Goal: Task Accomplishment & Management: Manage account settings

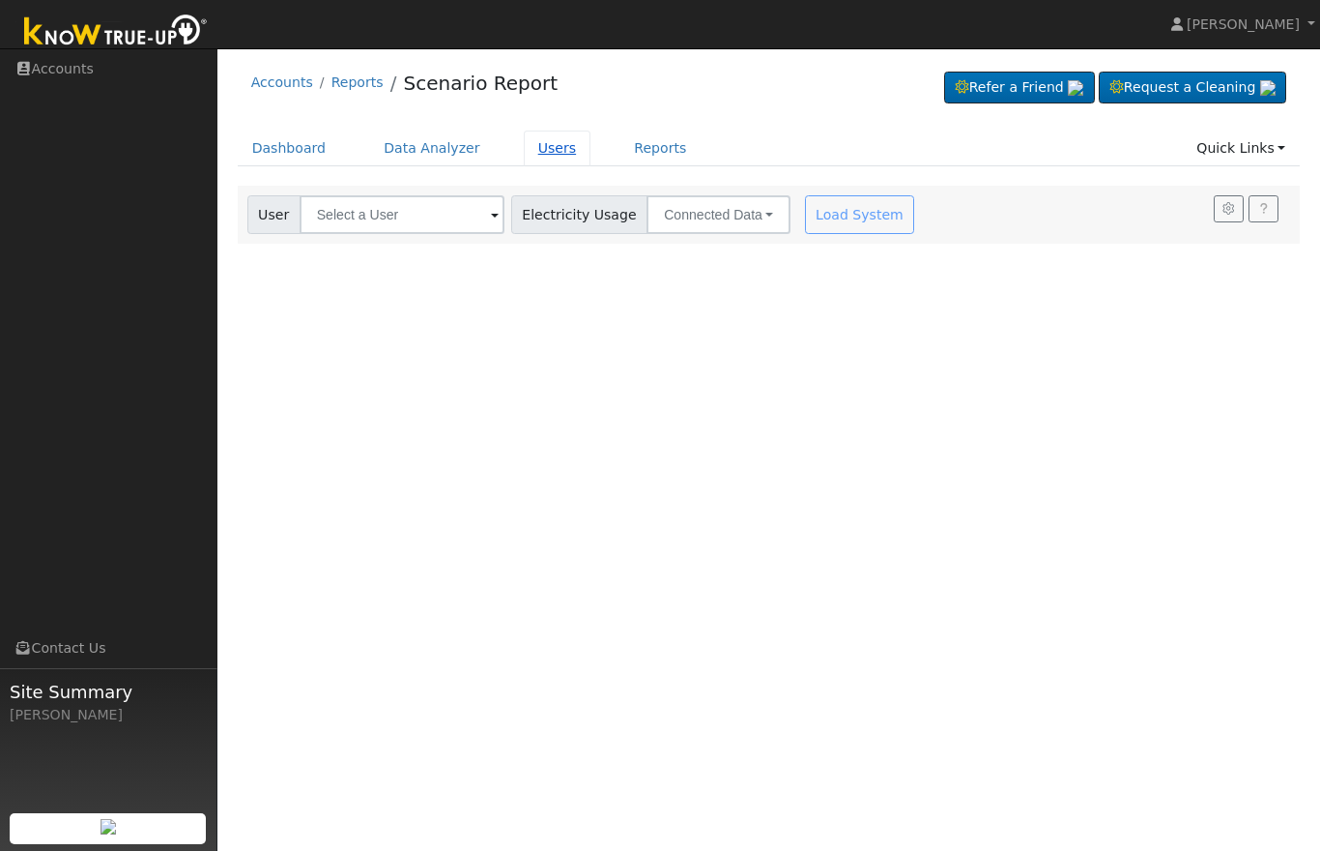
click at [541, 149] on link "Users" at bounding box center [558, 148] width 68 height 36
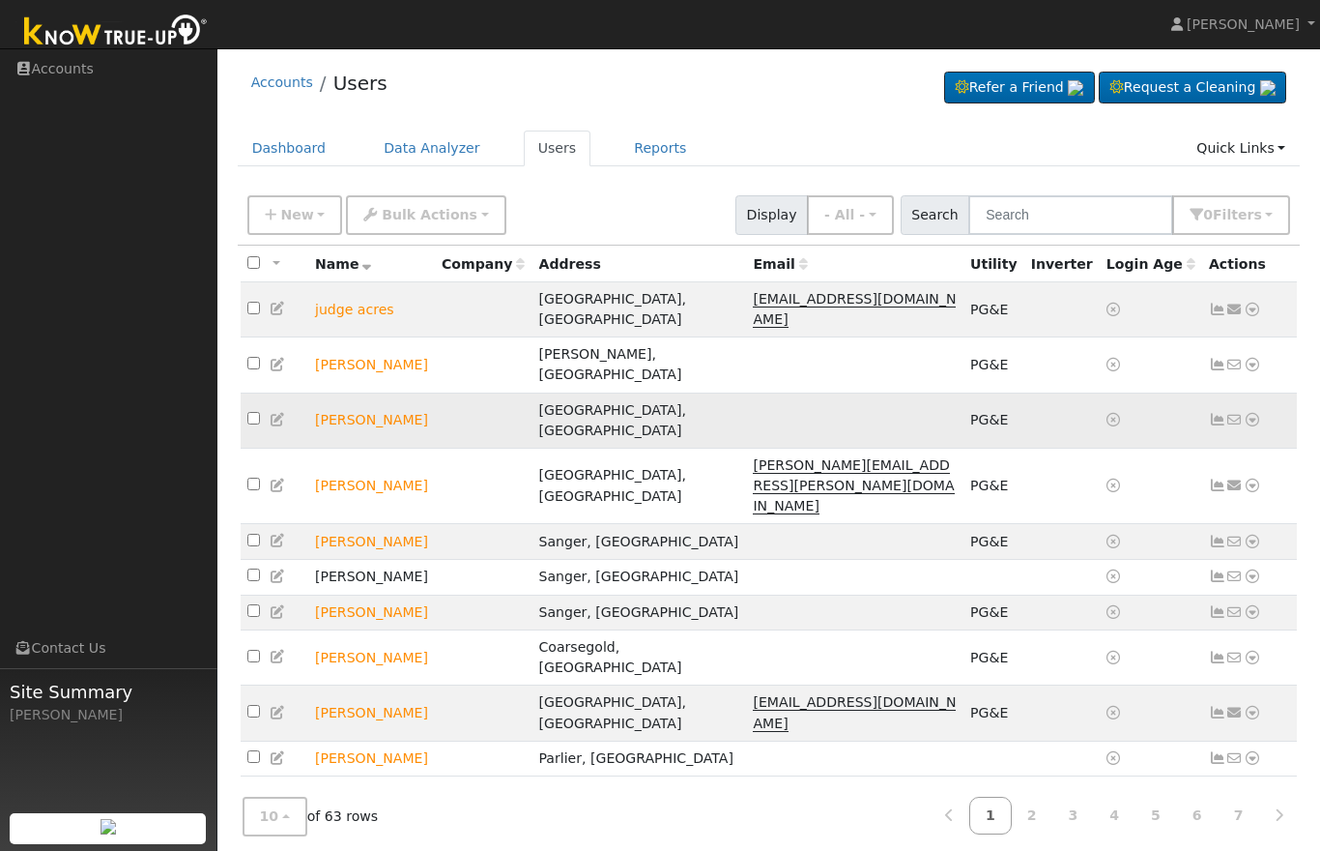
click at [1210, 392] on td "No email address Send Email... Data Analyzer Reports Scenario Health Check Ener…" at bounding box center [1250, 419] width 96 height 55
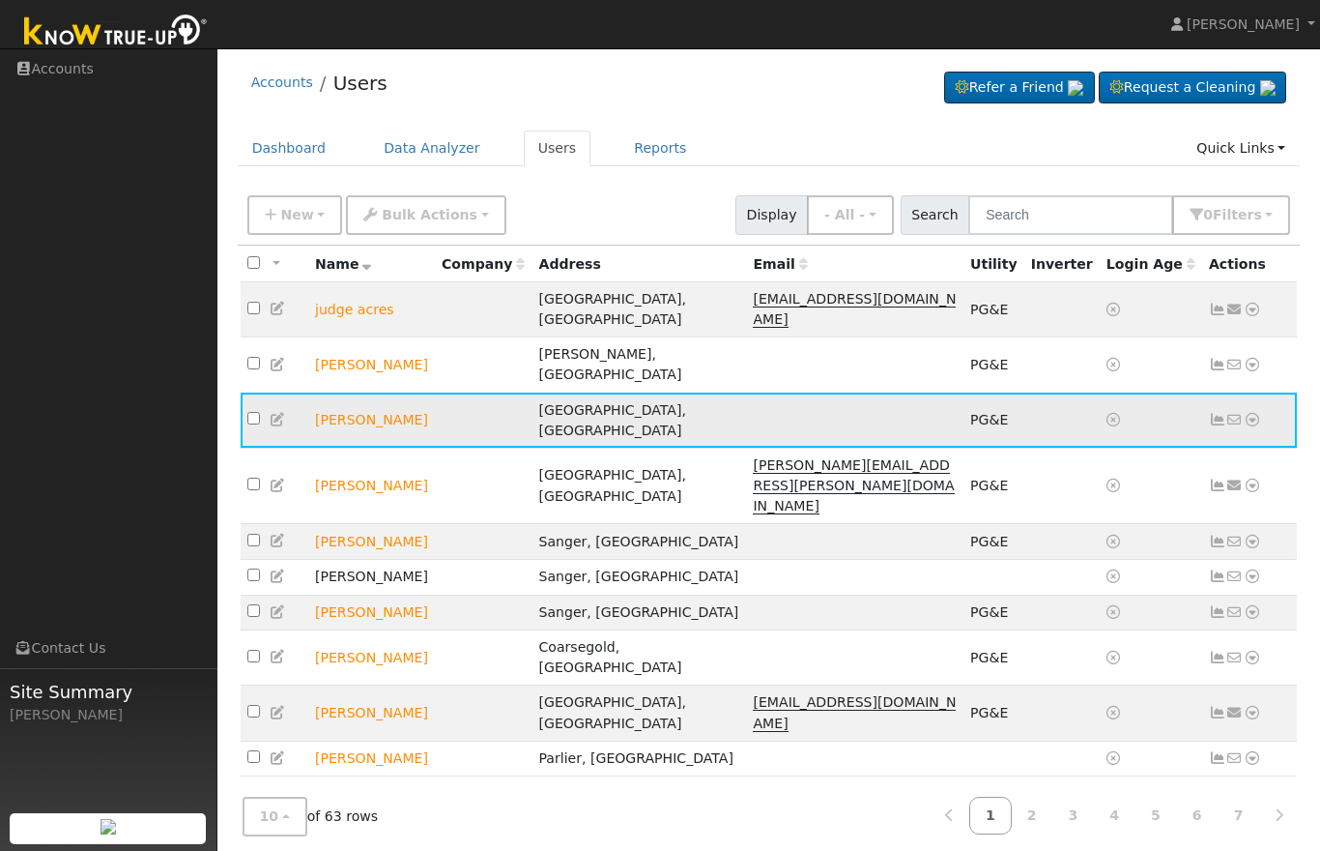
click at [1219, 413] on icon at bounding box center [1217, 420] width 17 height 14
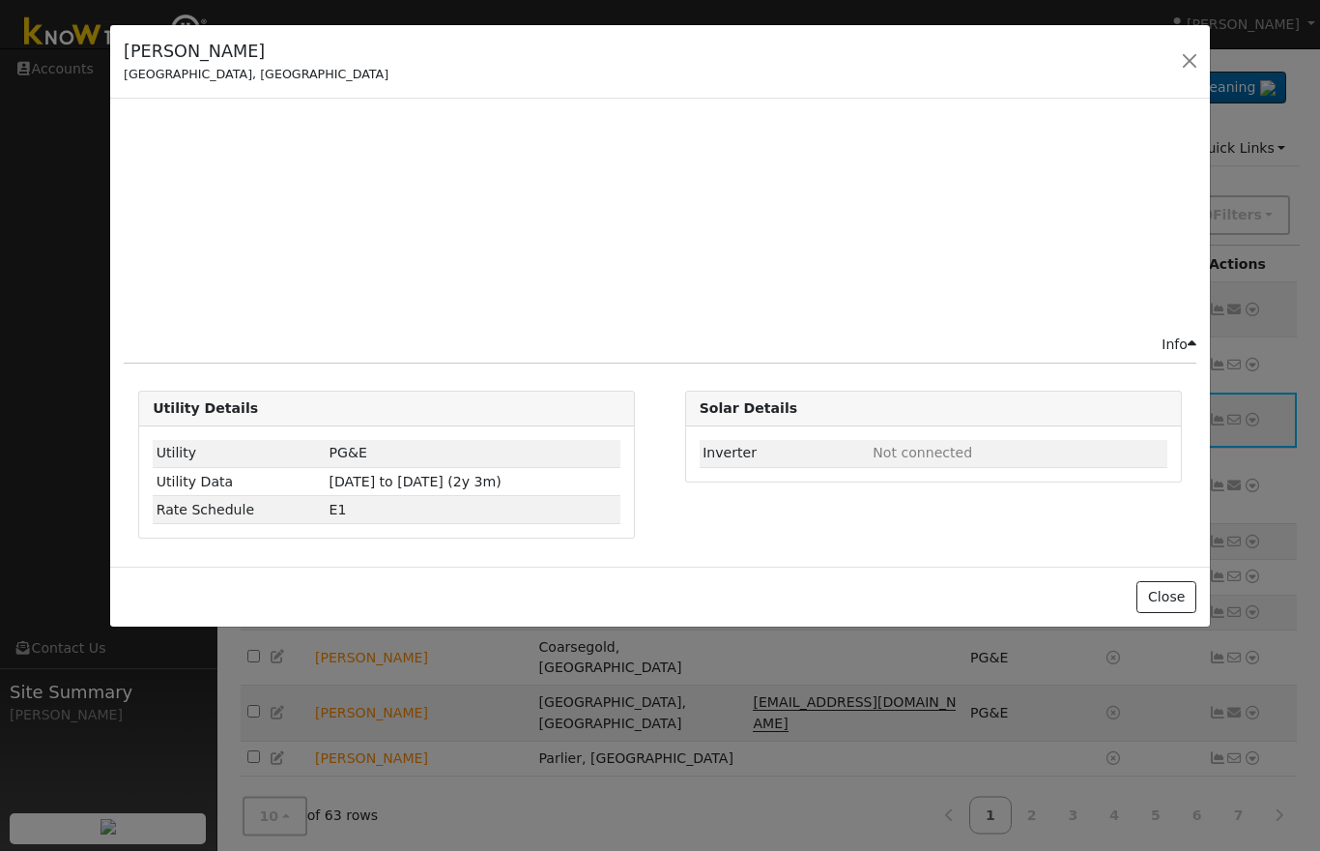
click at [1207, 361] on div "Issue History Date By Flag Comment Type No Issue History Info Utility Details U…" at bounding box center [660, 332] width 1100 height 467
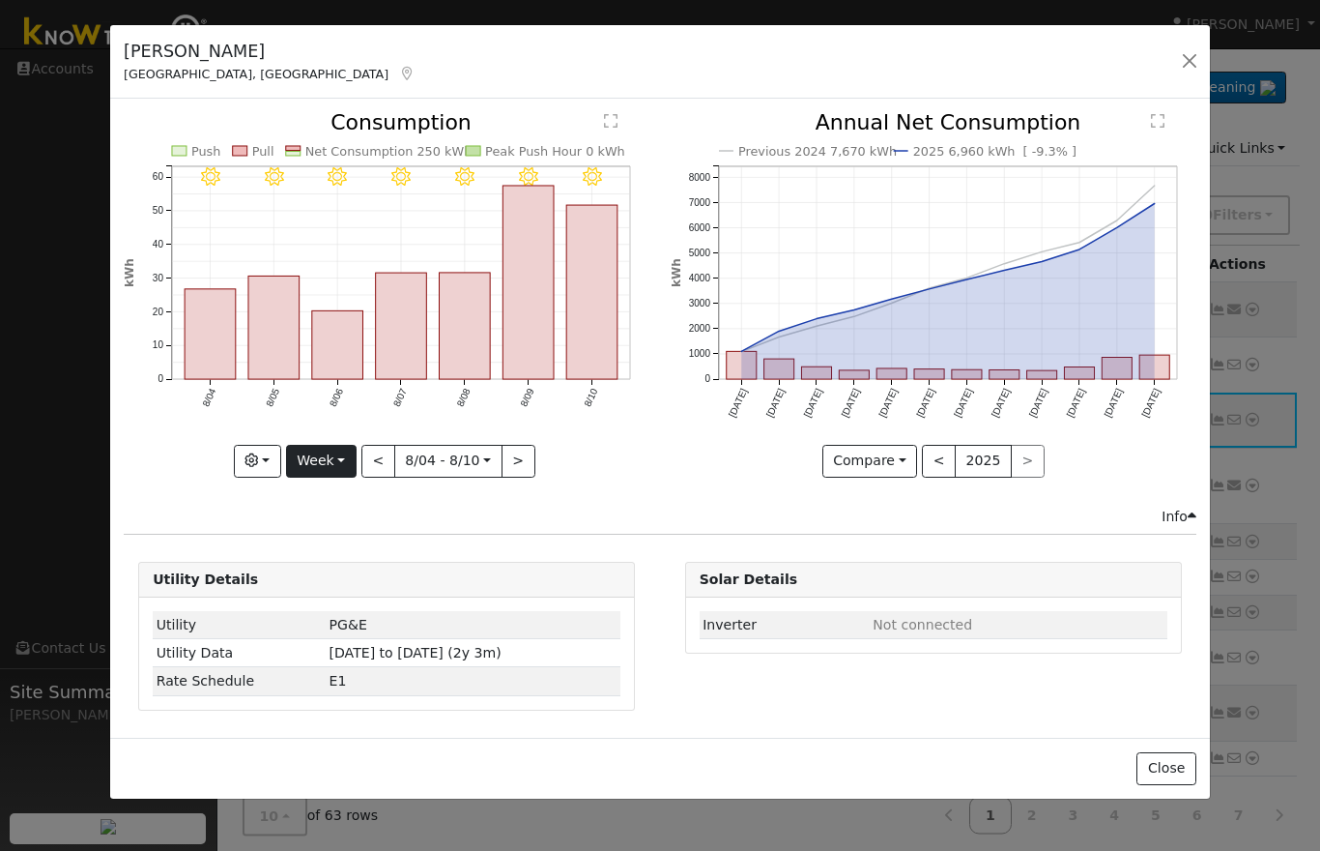
click at [321, 464] on button "Week" at bounding box center [321, 461] width 71 height 33
click at [331, 595] on link "Year" at bounding box center [354, 581] width 134 height 27
type input "[DATE]"
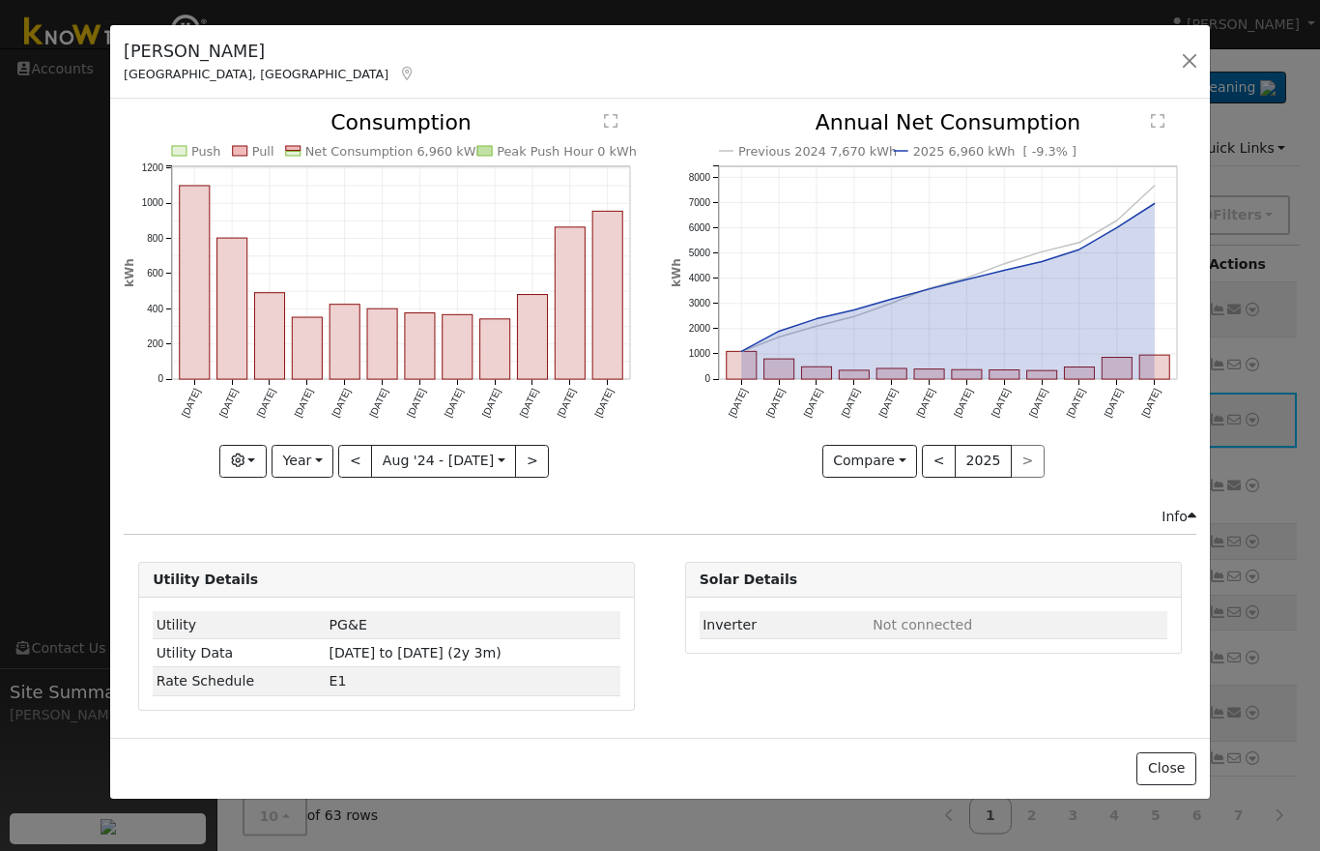
click at [195, 333] on rect "onclick=""" at bounding box center [195, 282] width 30 height 193
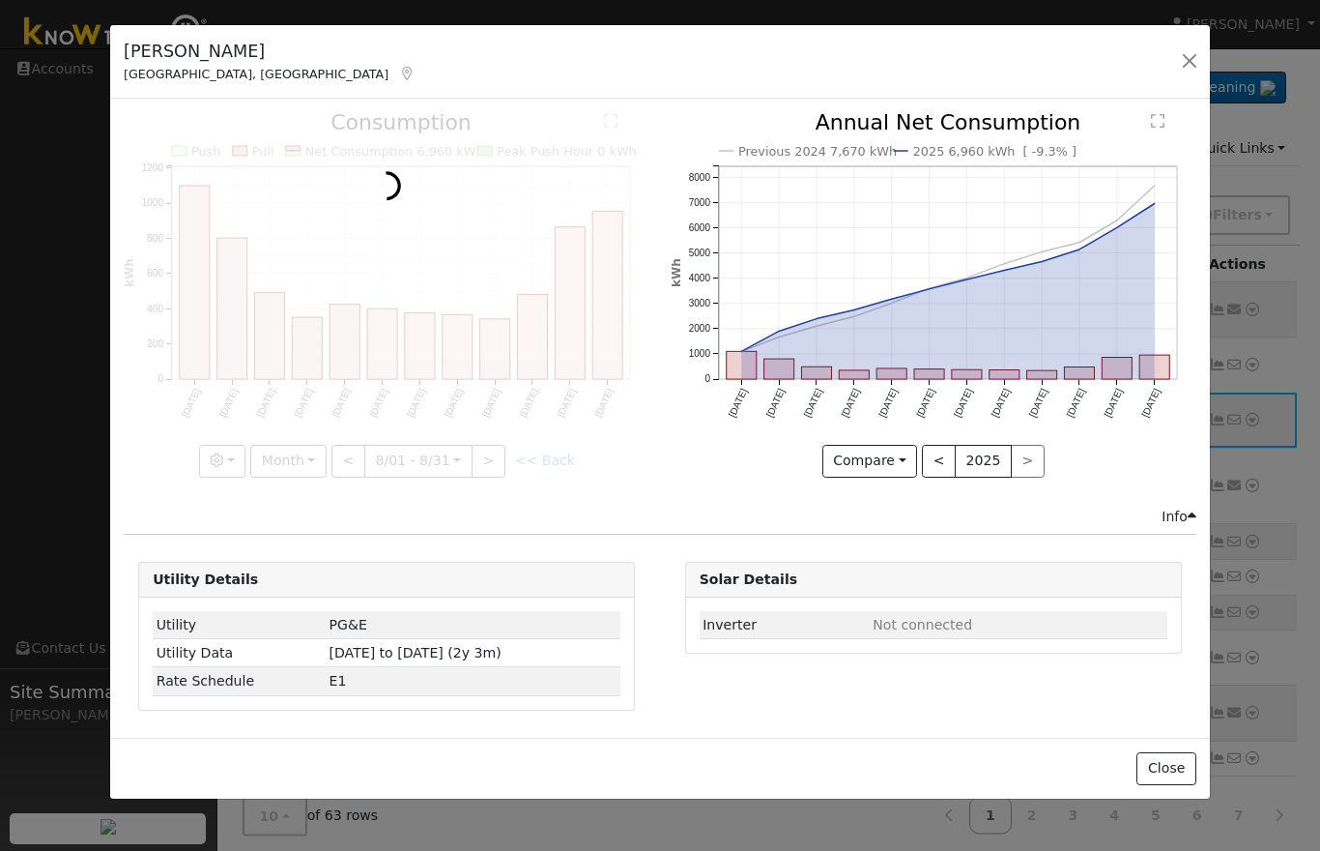
click at [241, 326] on div at bounding box center [387, 294] width 526 height 364
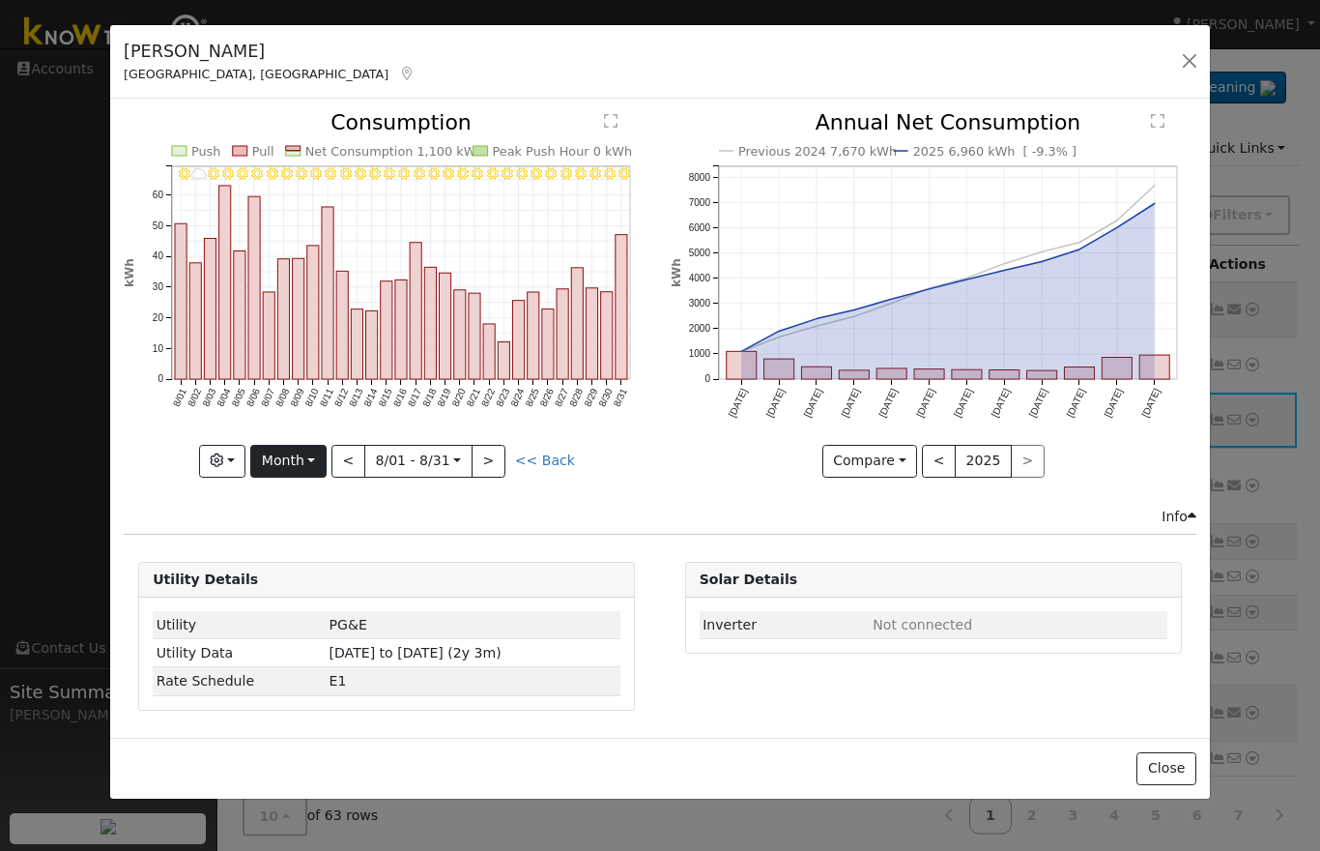
click at [304, 466] on button "Month" at bounding box center [288, 461] width 76 height 33
click at [315, 576] on link "Year" at bounding box center [318, 581] width 134 height 27
